Goal: Transaction & Acquisition: Purchase product/service

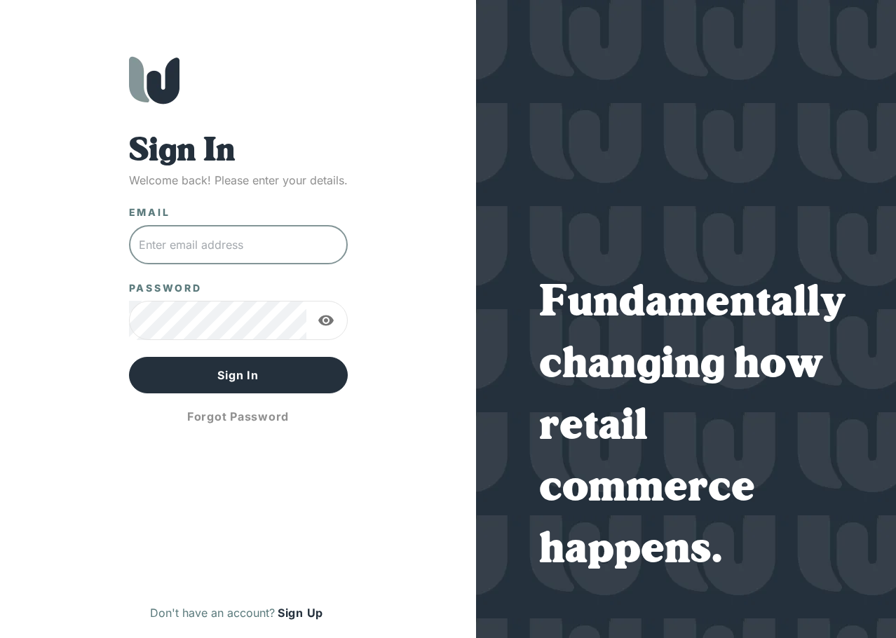
drag, startPoint x: 222, startPoint y: 226, endPoint x: 219, endPoint y: 241, distance: 14.2
click at [222, 226] on input "text" at bounding box center [238, 244] width 219 height 39
click at [219, 241] on input "text" at bounding box center [238, 244] width 219 height 39
type input "[EMAIL_ADDRESS][DOMAIN_NAME]"
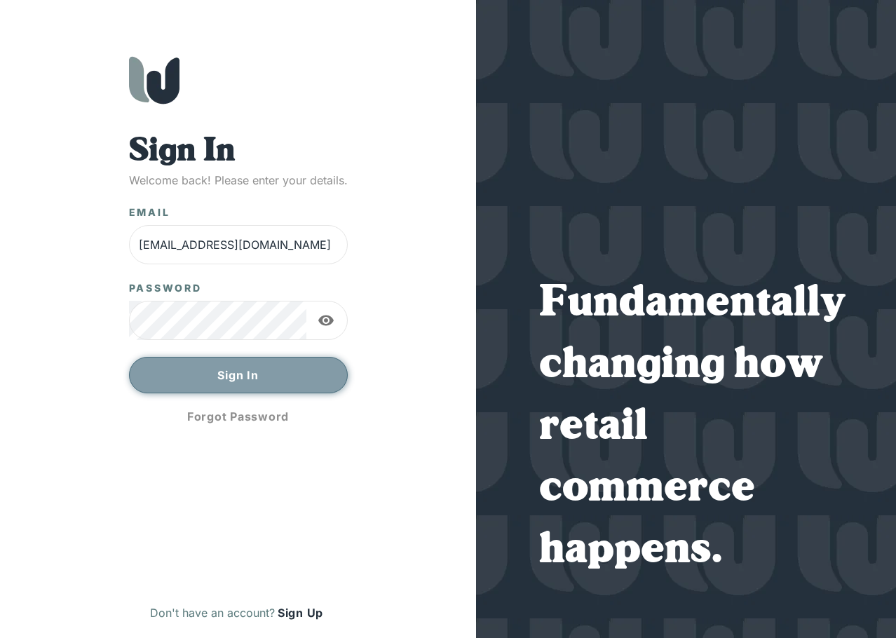
click at [234, 378] on button "Sign In" at bounding box center [238, 375] width 219 height 36
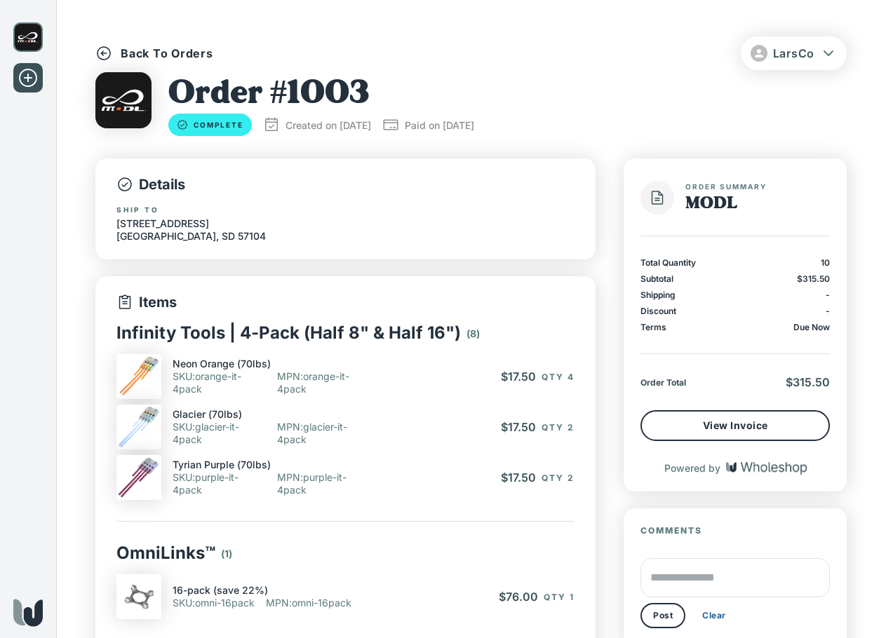
click at [30, 71] on icon at bounding box center [28, 78] width 22 height 22
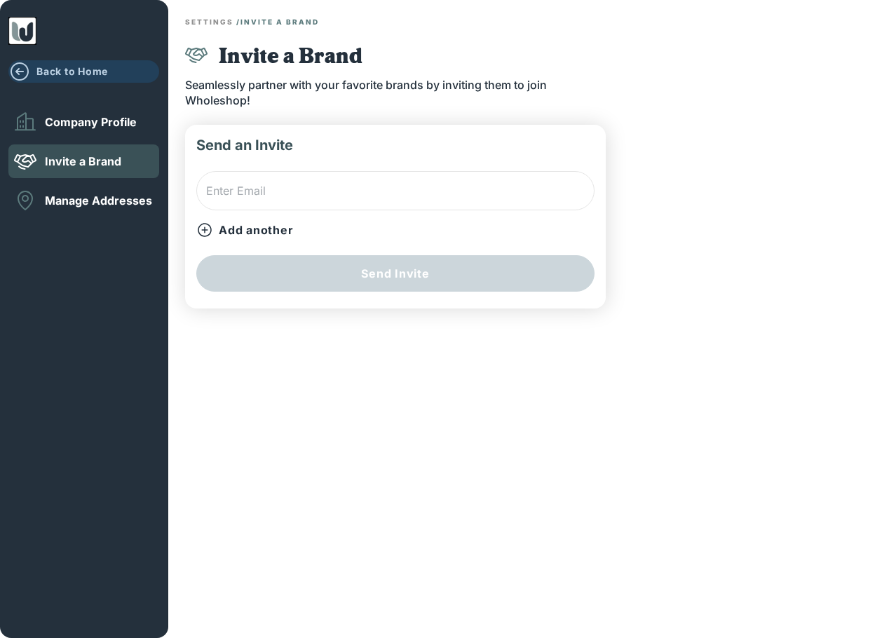
click at [73, 62] on button "Back to Home" at bounding box center [83, 71] width 151 height 22
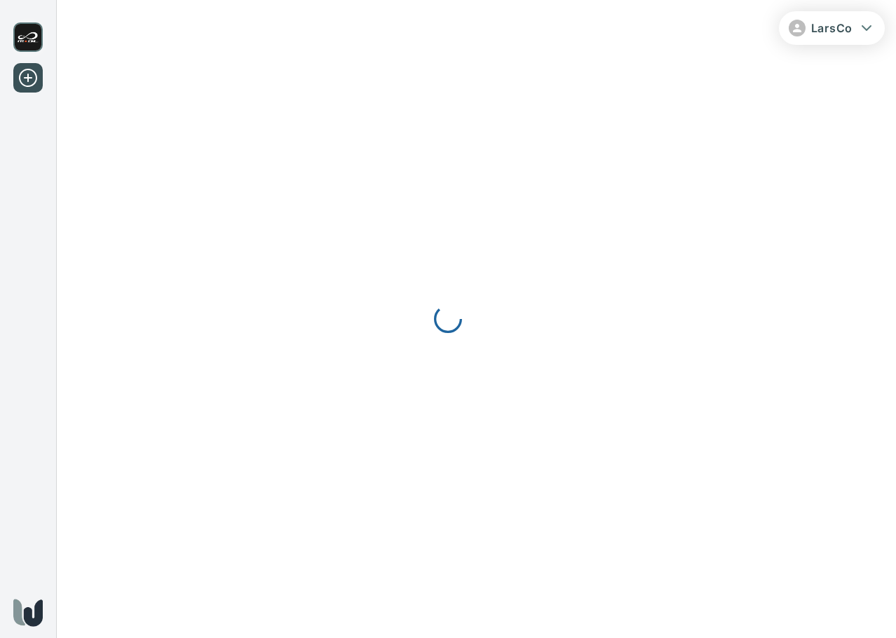
click at [24, 33] on div at bounding box center [448, 319] width 896 height 638
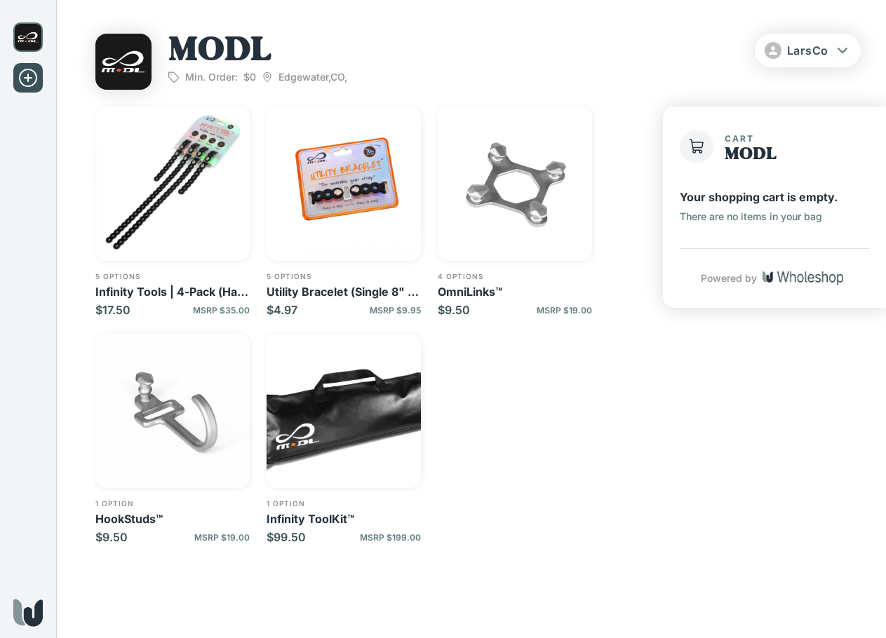
click at [167, 223] on img "button" at bounding box center [172, 184] width 154 height 154
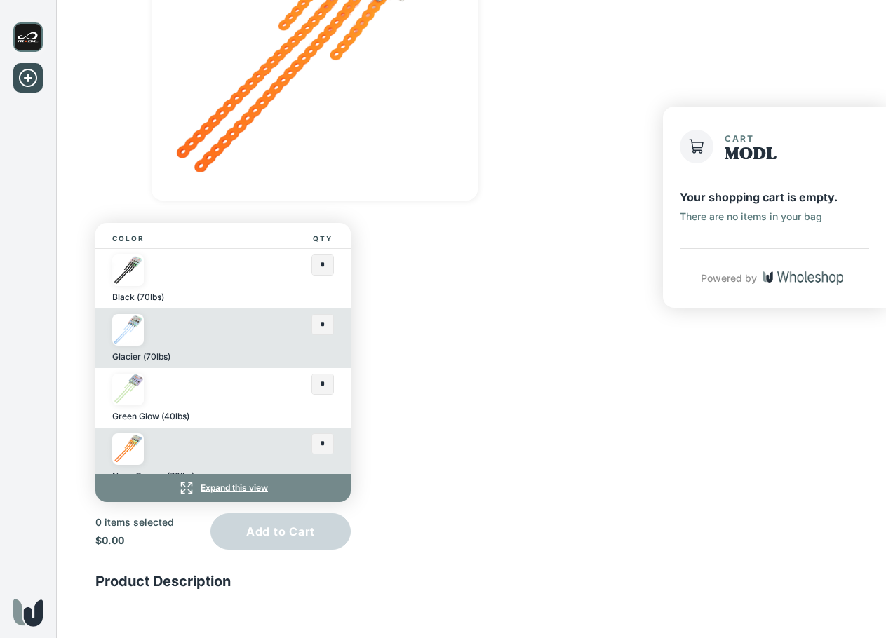
scroll to position [262, 0]
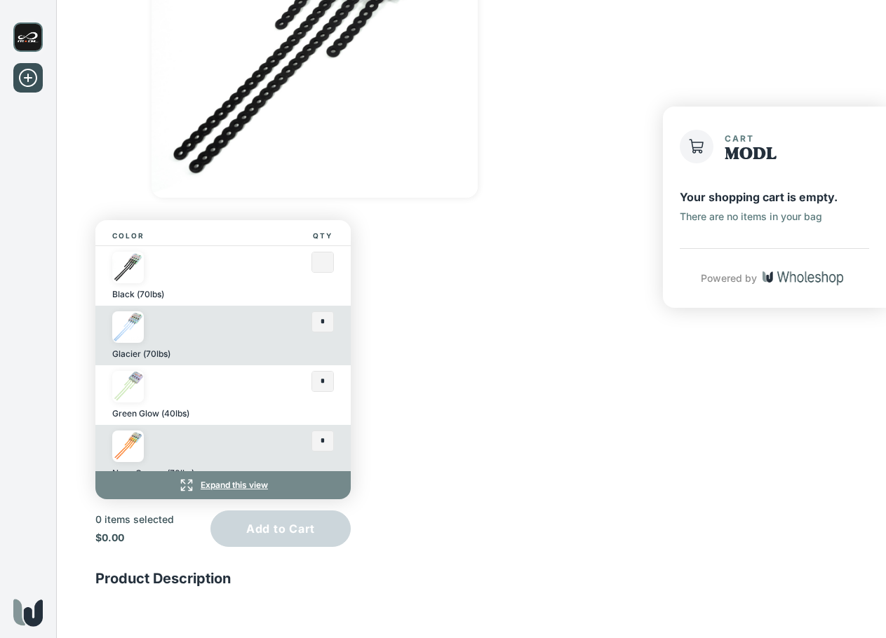
drag, startPoint x: 313, startPoint y: 259, endPoint x: 295, endPoint y: 262, distance: 18.4
click at [295, 262] on div "Black (70lbs)" at bounding box center [222, 276] width 255 height 60
type input "*"
click at [504, 293] on div "Color Qty Black (70lbs) * Glacier (70lbs) * Green Glow (40lbs) * Neon Orange (7…" at bounding box center [367, 209] width 545 height 675
click at [318, 382] on input "text" at bounding box center [322, 382] width 21 height 20
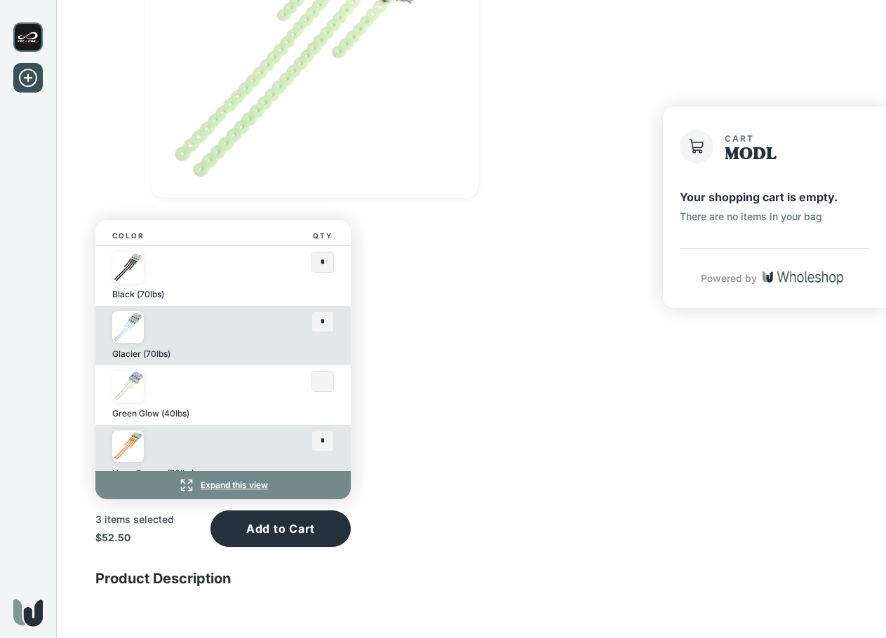
type input "*"
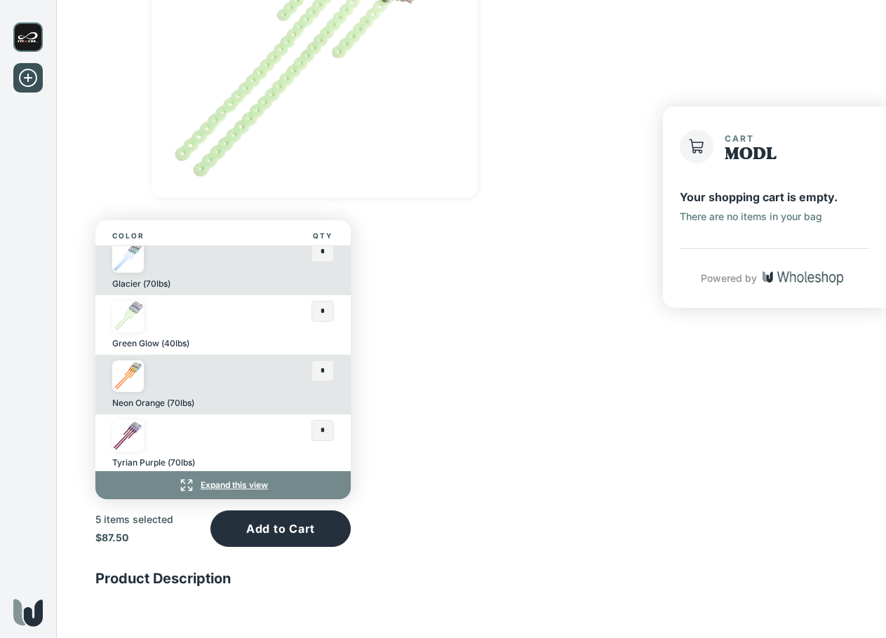
scroll to position [73, 0]
type input "*"
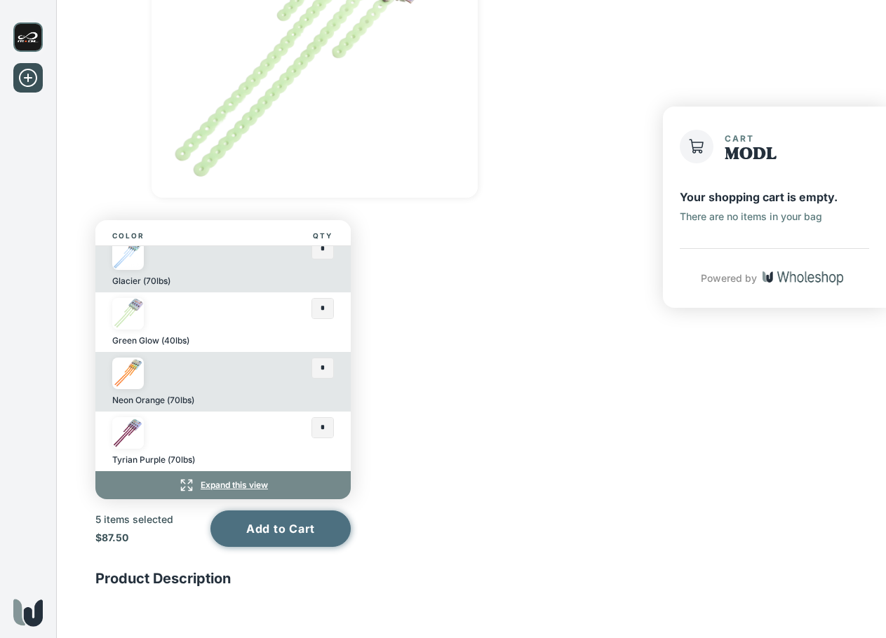
click at [280, 540] on button "Add to Cart" at bounding box center [280, 528] width 140 height 36
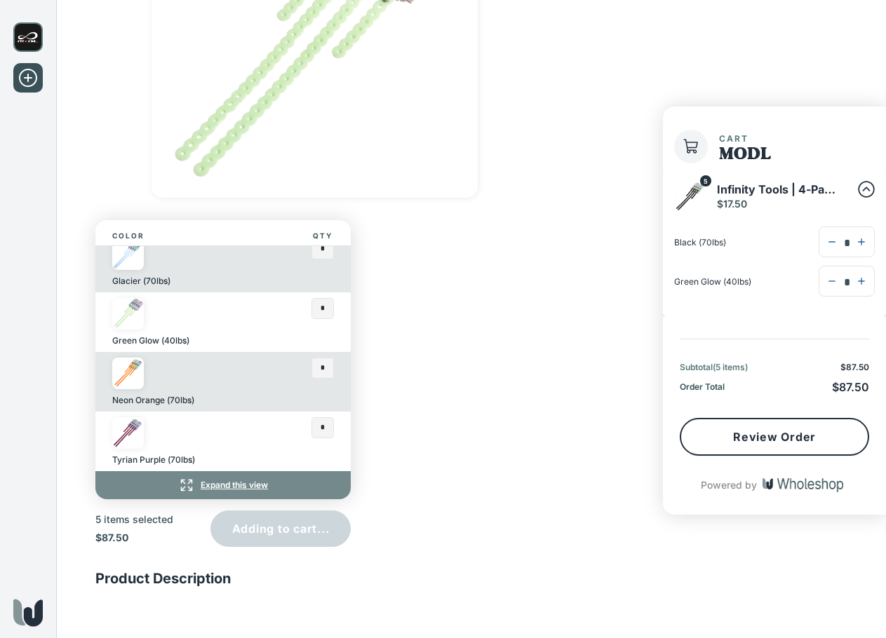
type input "*"
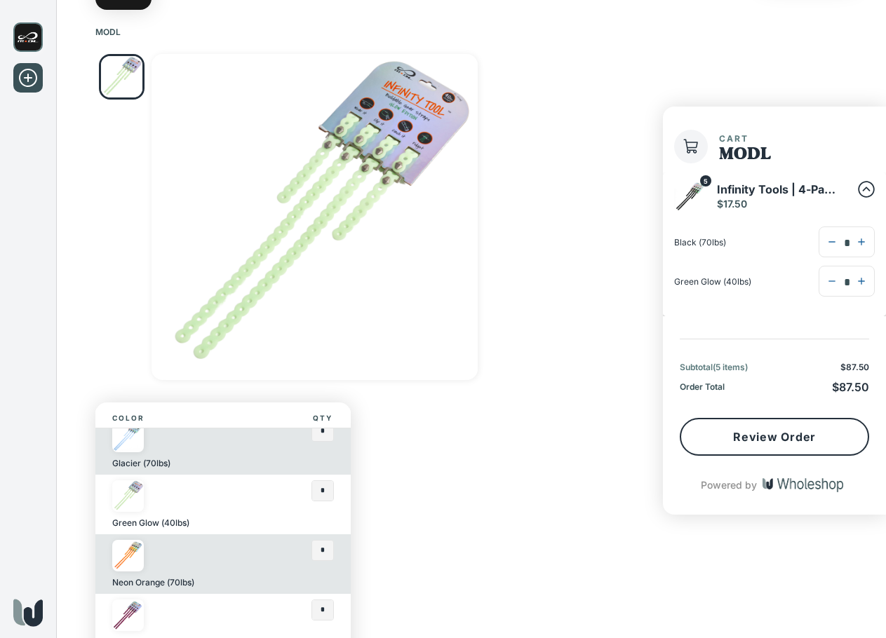
scroll to position [0, 0]
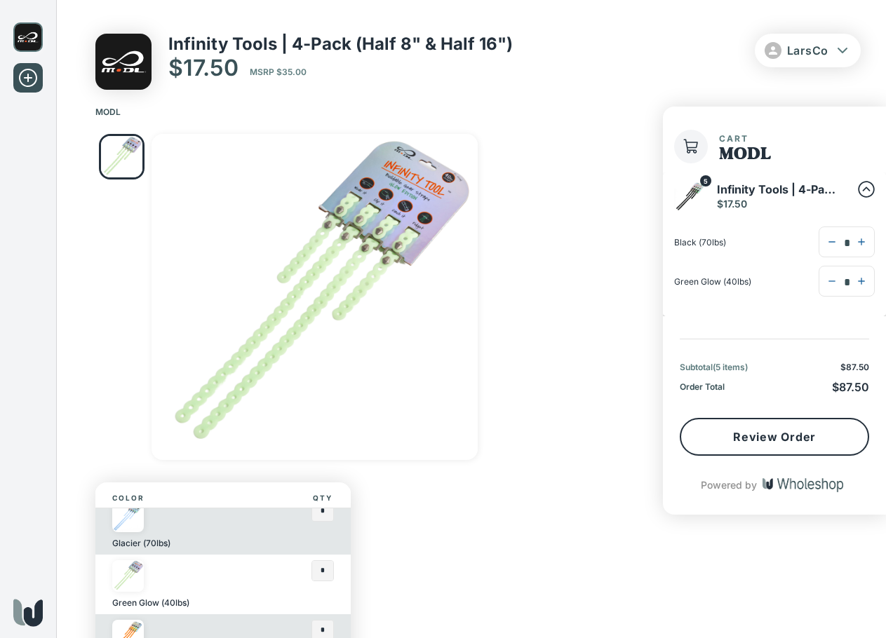
click at [34, 40] on img at bounding box center [27, 36] width 29 height 29
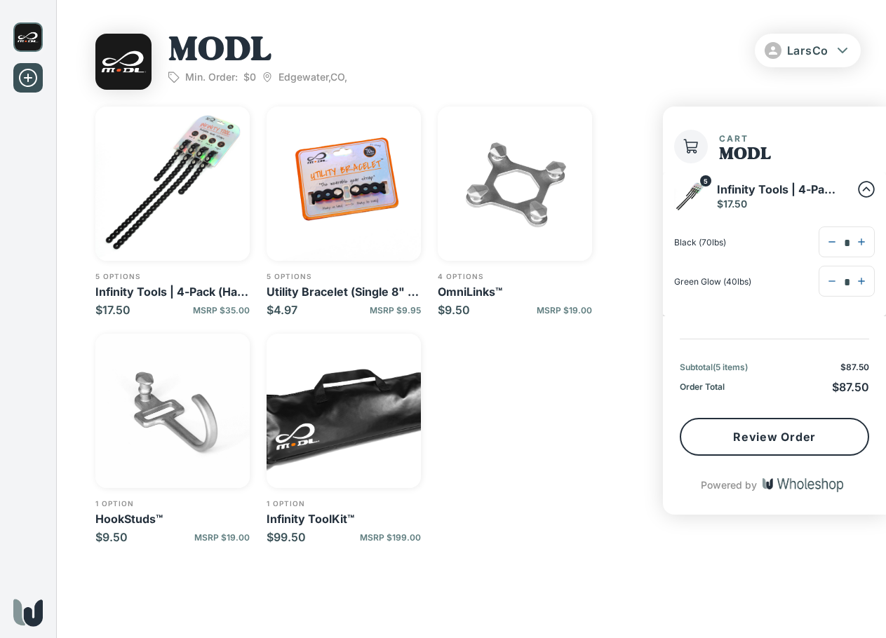
click at [368, 430] on img "button" at bounding box center [343, 411] width 154 height 154
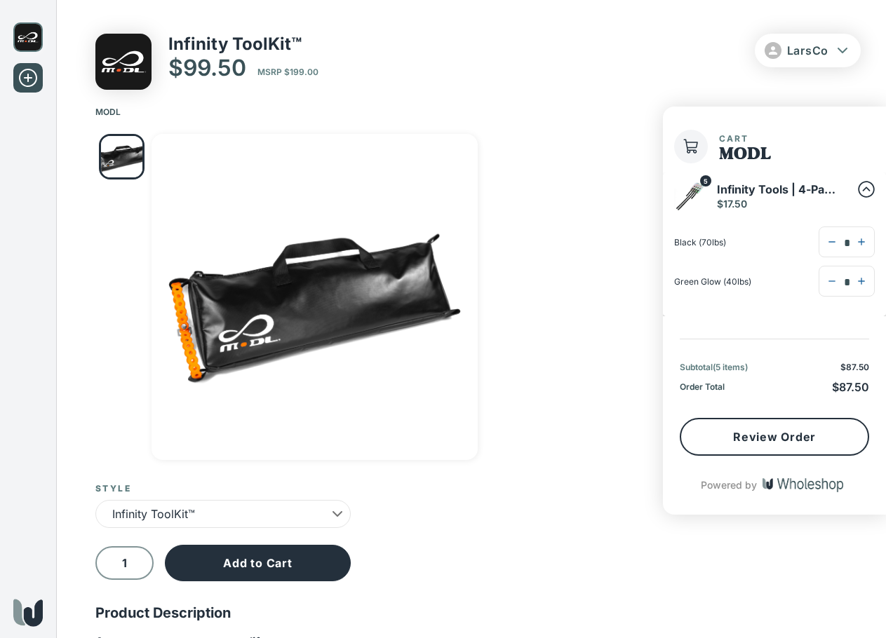
drag, startPoint x: 123, startPoint y: 560, endPoint x: 111, endPoint y: 560, distance: 11.9
click at [111, 560] on input "1" at bounding box center [124, 563] width 58 height 33
drag, startPoint x: 115, startPoint y: 562, endPoint x: 147, endPoint y: 563, distance: 31.6
click at [147, 563] on input "1" at bounding box center [124, 563] width 58 height 33
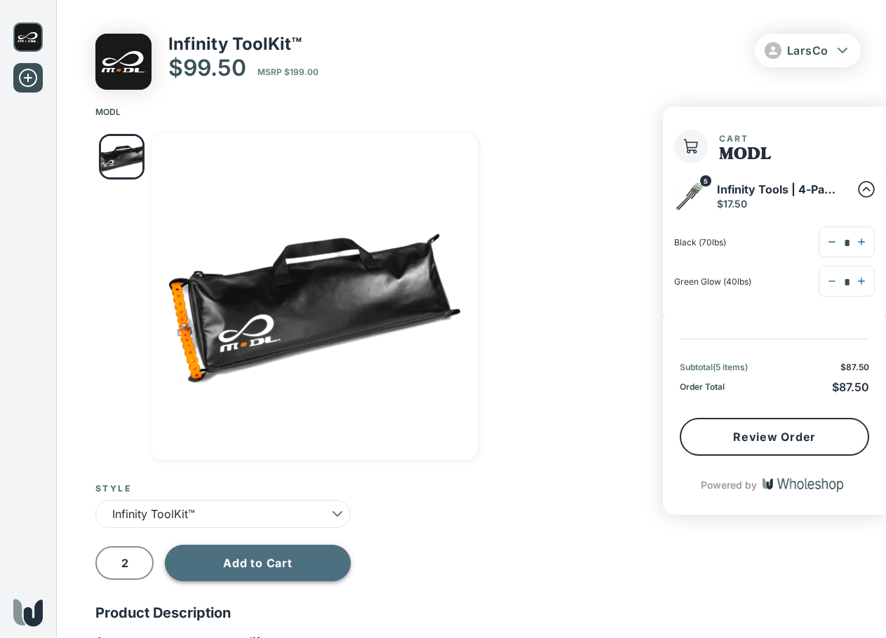
type input "2"
click at [236, 569] on button "Add to Cart" at bounding box center [258, 563] width 186 height 36
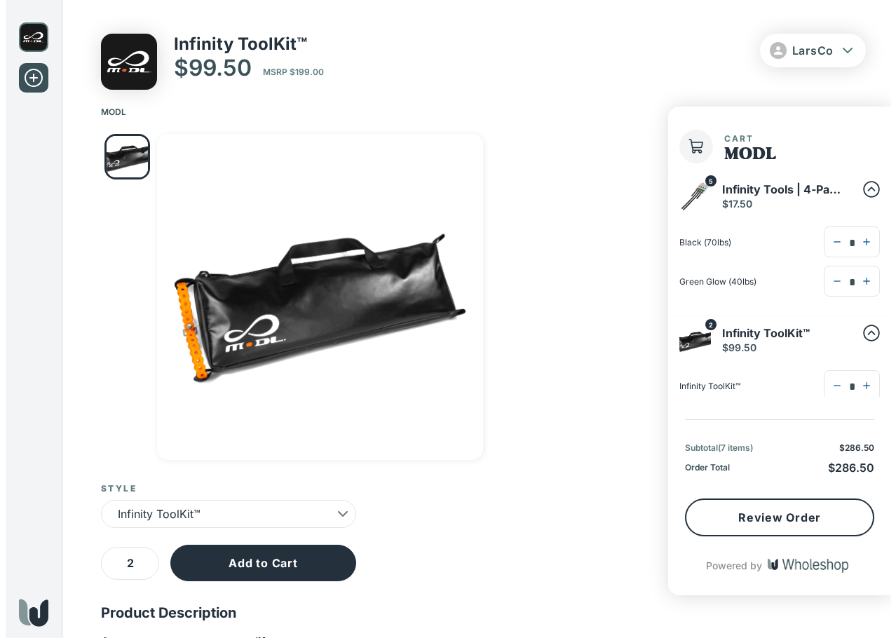
scroll to position [210, 0]
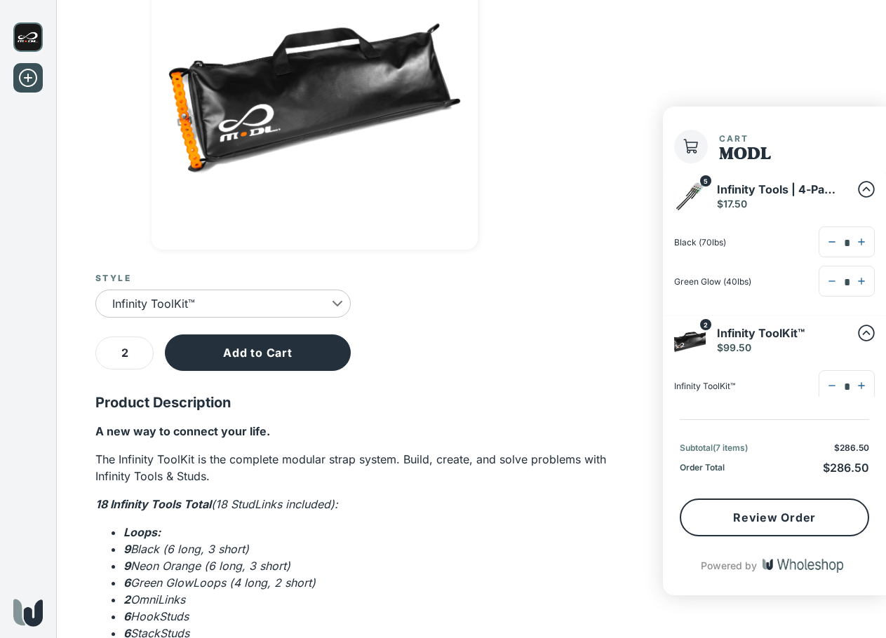
click at [264, 303] on body "**********" at bounding box center [443, 319] width 886 height 1059
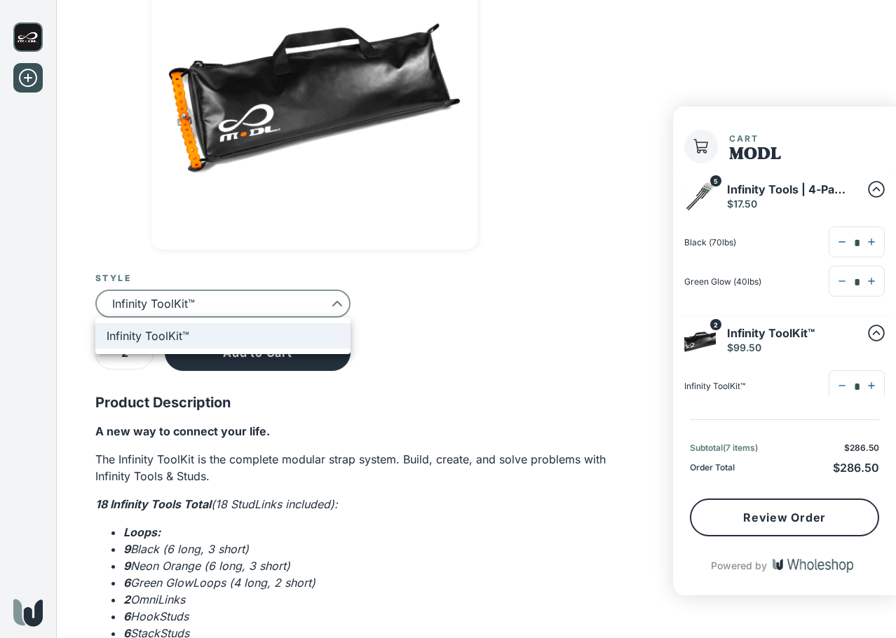
click at [506, 290] on div at bounding box center [448, 319] width 896 height 638
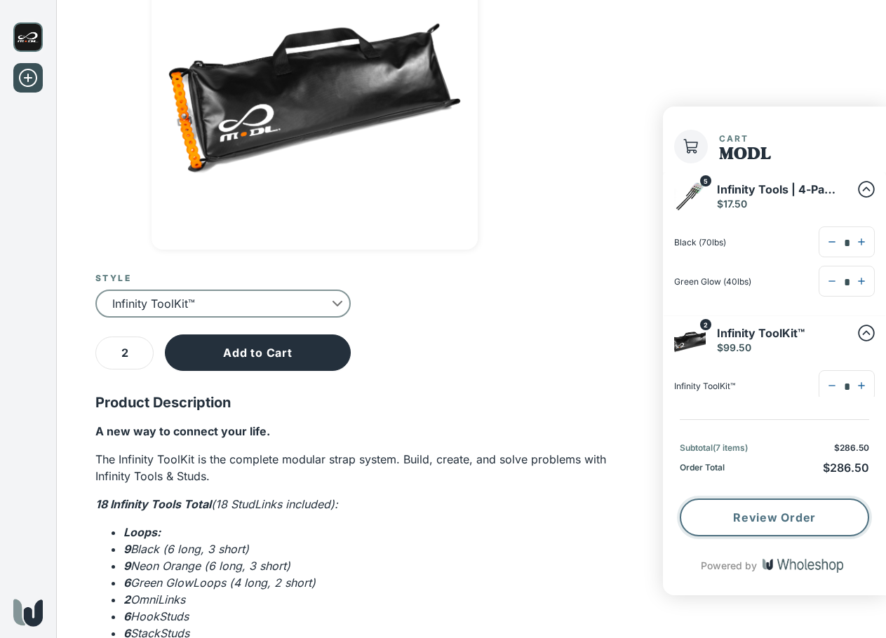
click at [755, 521] on button "Review Order" at bounding box center [773, 518] width 189 height 38
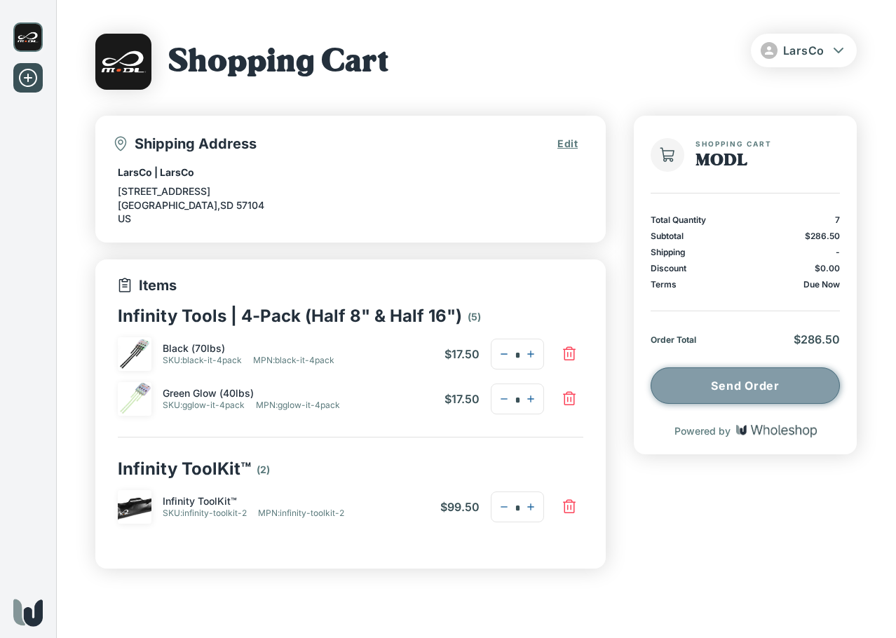
click at [732, 385] on button "Send Order" at bounding box center [745, 385] width 189 height 36
